Goal: Task Accomplishment & Management: Manage account settings

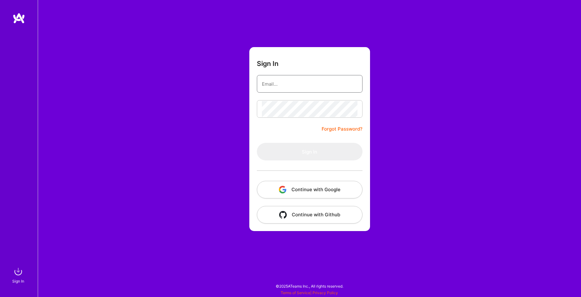
type input "[EMAIL_ADDRESS][DOMAIN_NAME]"
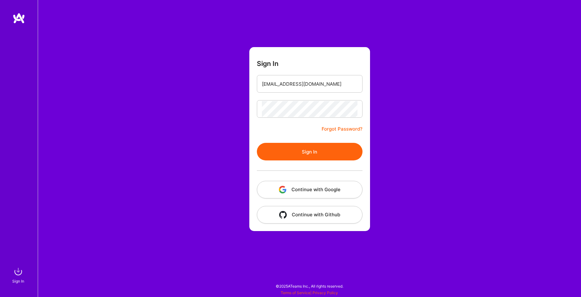
click at [276, 153] on button "Sign In" at bounding box center [310, 152] width 106 height 18
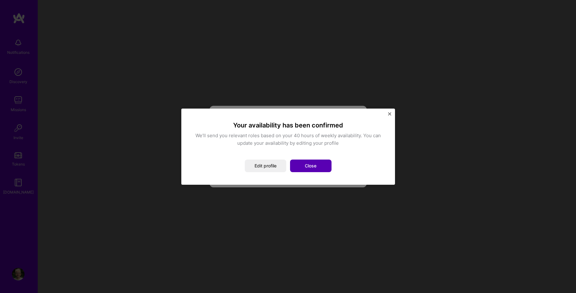
click at [302, 166] on button "Close" at bounding box center [310, 165] width 41 height 13
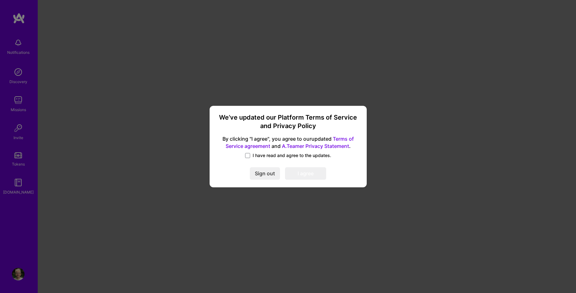
click at [282, 154] on span "I have read and agree to the updates." at bounding box center [292, 155] width 79 height 6
click at [0, 0] on input "I have read and agree to the updates." at bounding box center [0, 0] width 0 height 0
click at [301, 172] on button "I agree" at bounding box center [305, 173] width 41 height 13
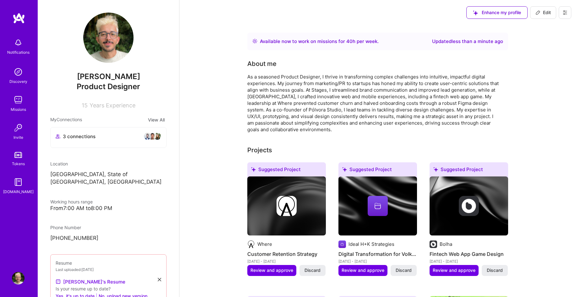
click at [18, 280] on img at bounding box center [18, 278] width 13 height 13
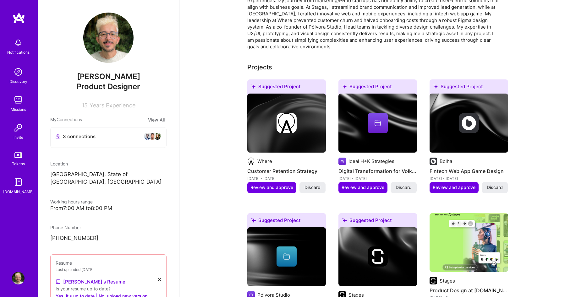
scroll to position [113, 0]
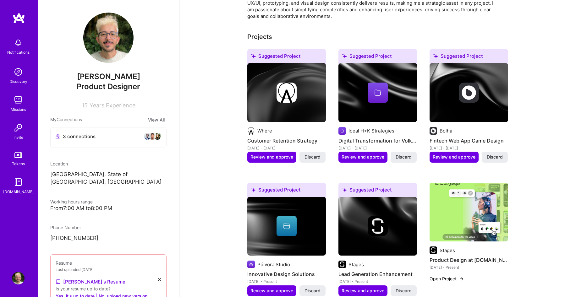
click at [16, 279] on img at bounding box center [18, 278] width 13 height 13
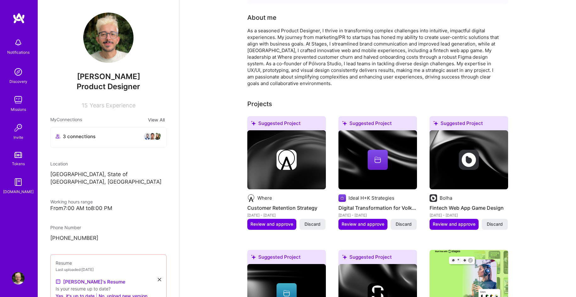
scroll to position [0, 0]
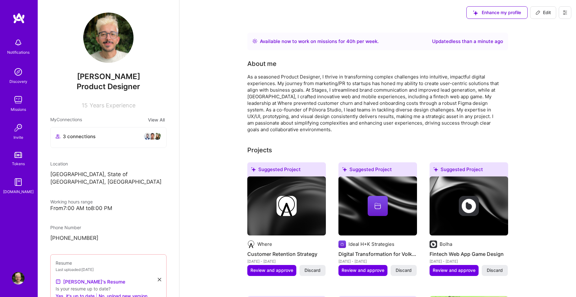
click at [564, 14] on icon at bounding box center [565, 13] width 4 height 4
click at [557, 26] on button "Settings" at bounding box center [547, 27] width 47 height 16
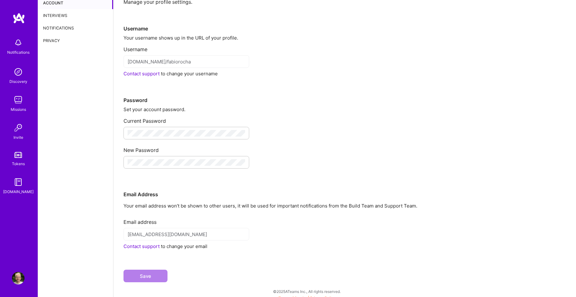
scroll to position [26, 0]
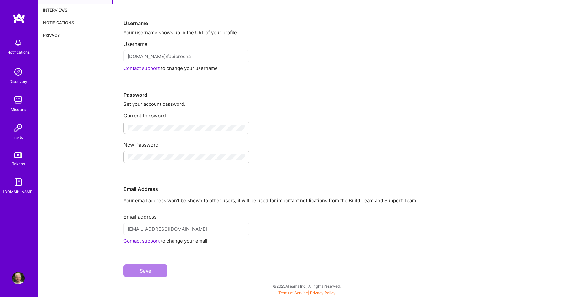
click at [184, 242] on div "Contact support to change your email" at bounding box center [344, 241] width 442 height 7
click at [153, 241] on link "Contact support" at bounding box center [141, 241] width 36 height 6
click at [0, 0] on div "Notifications Discovery Missions Invite Tokens [DOMAIN_NAME] Profile Close Show…" at bounding box center [288, 134] width 576 height 320
click at [23, 24] on img at bounding box center [19, 18] width 13 height 11
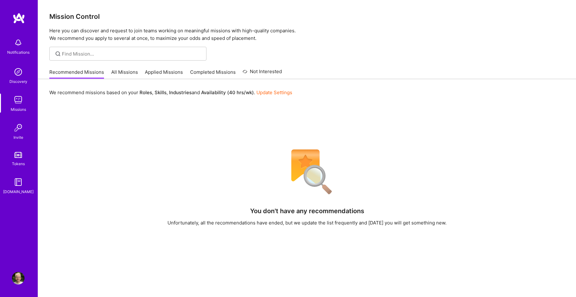
click at [14, 281] on img at bounding box center [18, 278] width 13 height 13
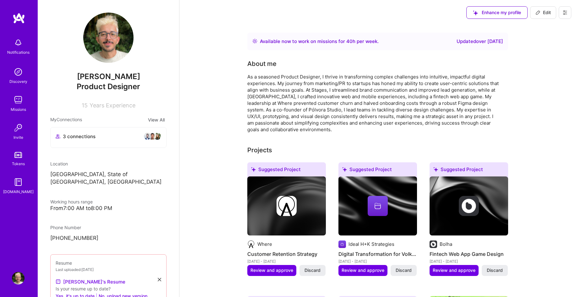
click at [566, 12] on icon at bounding box center [565, 12] width 4 height 1
click at [549, 27] on button "Settings" at bounding box center [547, 27] width 47 height 16
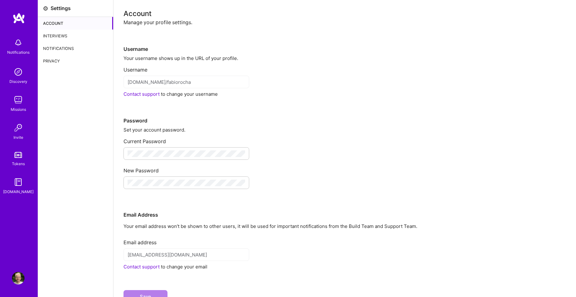
click at [72, 48] on div "Notifications" at bounding box center [75, 48] width 75 height 13
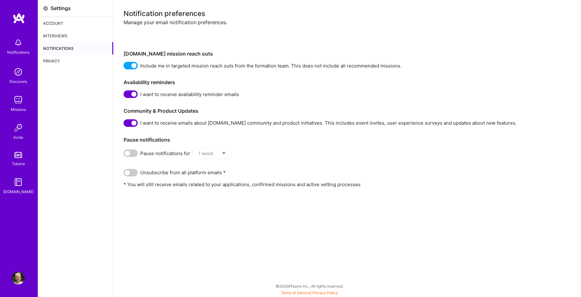
click at [132, 66] on span at bounding box center [130, 66] width 14 height 8
click at [125, 67] on input "checkbox" at bounding box center [125, 67] width 0 height 0
click at [131, 65] on span at bounding box center [130, 66] width 14 height 8
click at [125, 67] on input "checkbox" at bounding box center [125, 67] width 0 height 0
click at [133, 95] on span at bounding box center [130, 94] width 14 height 8
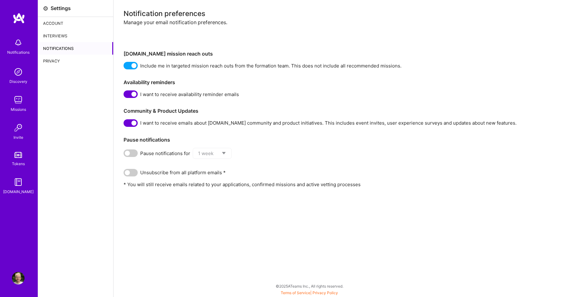
click at [125, 96] on input "checkbox" at bounding box center [125, 96] width 0 height 0
click at [136, 125] on span at bounding box center [130, 123] width 14 height 8
click at [125, 124] on input "checkbox" at bounding box center [125, 124] width 0 height 0
